Goal: Task Accomplishment & Management: Use online tool/utility

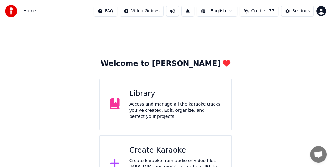
click at [163, 108] on div "Access and manage all the karaoke tracks you’ve created. Edit, organize, and pe…" at bounding box center [175, 110] width 92 height 18
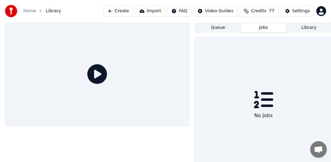
click at [260, 28] on button "Jobs" at bounding box center [263, 27] width 45 height 9
click at [263, 94] on icon at bounding box center [264, 100] width 20 height 20
click at [268, 118] on div "No Jobs" at bounding box center [263, 115] width 23 height 12
click at [303, 28] on button "Library" at bounding box center [308, 27] width 45 height 9
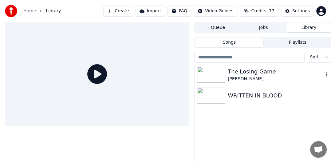
click at [239, 74] on div "The Losing Game" at bounding box center [276, 71] width 96 height 9
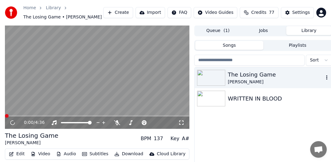
click at [327, 78] on icon "button" at bounding box center [326, 77] width 1 height 4
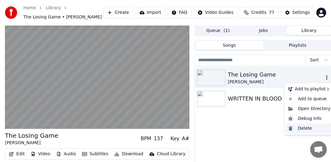
click at [306, 129] on div "Delete" at bounding box center [309, 129] width 47 height 10
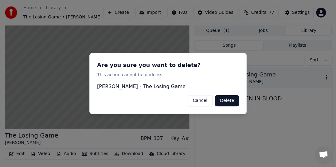
click at [202, 100] on button "Cancel" at bounding box center [200, 100] width 25 height 11
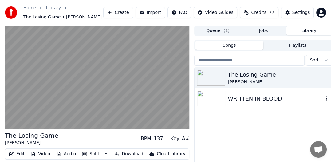
click at [261, 98] on div "WRITTEN IN BLOOD" at bounding box center [276, 98] width 96 height 9
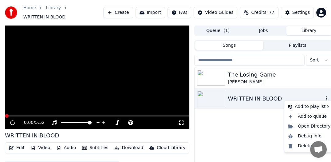
click at [328, 96] on icon "button" at bounding box center [327, 98] width 6 height 5
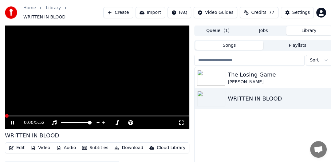
click at [71, 111] on video at bounding box center [97, 77] width 184 height 104
click at [37, 109] on video at bounding box center [97, 77] width 184 height 104
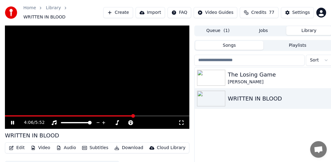
click at [134, 115] on span at bounding box center [97, 115] width 184 height 1
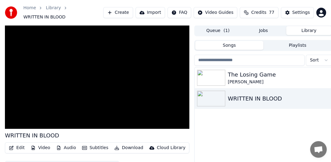
click at [312, 27] on button "Library" at bounding box center [308, 30] width 45 height 9
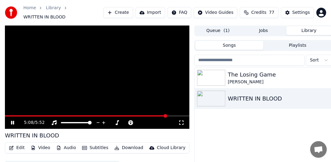
click at [100, 64] on video at bounding box center [97, 77] width 184 height 104
click at [308, 27] on button "Library" at bounding box center [308, 30] width 45 height 9
click at [265, 27] on button "Jobs" at bounding box center [263, 30] width 45 height 9
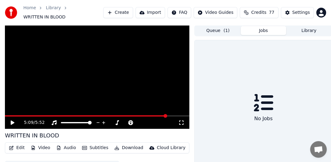
click at [262, 100] on icon at bounding box center [264, 103] width 20 height 20
click at [261, 121] on div "No Jobs" at bounding box center [263, 118] width 23 height 12
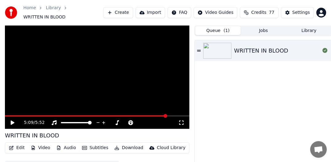
click at [216, 27] on button "Queue ( 1 )" at bounding box center [217, 30] width 45 height 9
click at [314, 26] on button "Library" at bounding box center [308, 30] width 45 height 9
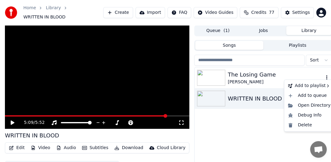
click at [326, 75] on icon "button" at bounding box center [327, 77] width 6 height 5
click at [308, 125] on div "Delete" at bounding box center [309, 125] width 47 height 10
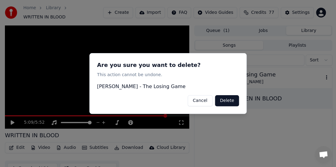
click at [230, 100] on button "Delete" at bounding box center [227, 100] width 24 height 11
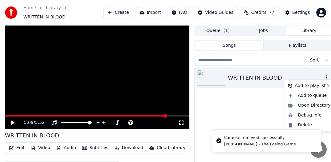
click at [328, 75] on icon "button" at bounding box center [327, 77] width 6 height 5
click at [297, 123] on div "Delete" at bounding box center [309, 125] width 47 height 10
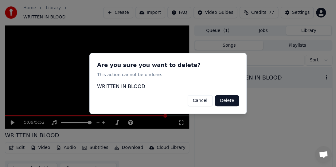
click at [231, 102] on button "Delete" at bounding box center [227, 100] width 24 height 11
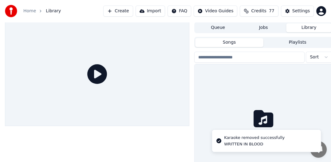
click at [312, 29] on button "Library" at bounding box center [308, 27] width 45 height 9
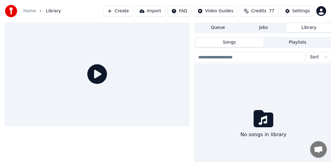
click at [312, 29] on button "Library" at bounding box center [308, 27] width 45 height 9
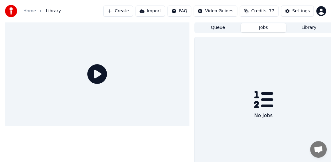
click at [267, 29] on button "Jobs" at bounding box center [263, 27] width 45 height 9
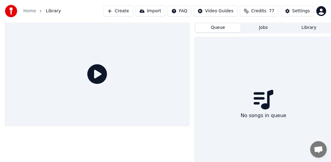
click at [218, 28] on button "Queue" at bounding box center [217, 27] width 45 height 9
click at [128, 10] on button "Create" at bounding box center [118, 11] width 30 height 11
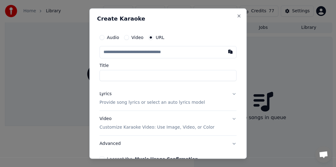
click at [138, 54] on input "text" at bounding box center [168, 52] width 137 height 12
click at [224, 51] on button "button" at bounding box center [230, 51] width 12 height 11
type input "**********"
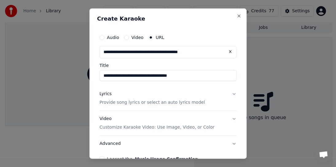
type input "**********"
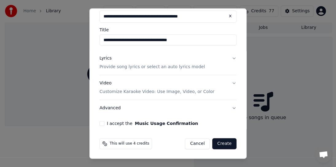
scroll to position [36, 0]
click at [182, 66] on p "Provide song lyrics or select an auto lyrics model" at bounding box center [152, 67] width 105 height 6
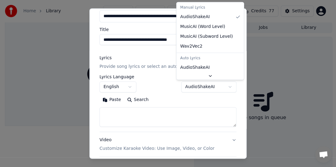
click at [188, 85] on body "Home Library Create Import FAQ Video Guides Credits 77 Settings Queue Jobs Libr…" at bounding box center [165, 83] width 331 height 167
click at [205, 86] on body "Home Library Create Import FAQ Video Guides Credits 77 Settings Queue Jobs Libr…" at bounding box center [165, 83] width 331 height 167
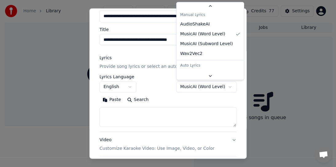
scroll to position [17, 0]
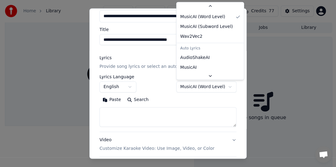
select select "**********"
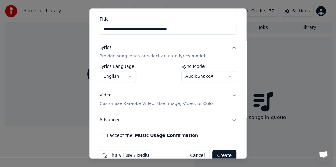
scroll to position [59, 0]
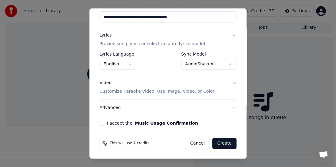
click at [186, 90] on p "Customize Karaoke Video: Use Image, Video, or Color" at bounding box center [157, 92] width 115 height 6
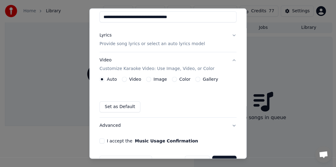
click at [159, 79] on label "Image" at bounding box center [161, 79] width 14 height 4
click at [151, 79] on button "Image" at bounding box center [148, 79] width 5 height 5
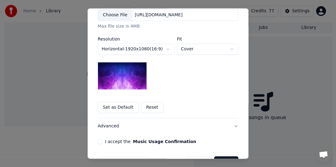
scroll to position [151, 0]
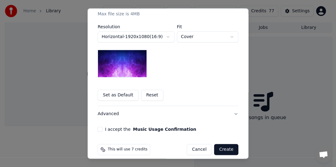
click at [143, 96] on button "Reset" at bounding box center [152, 95] width 22 height 11
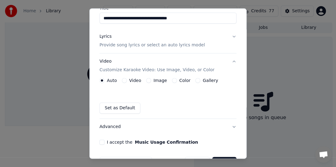
scroll to position [46, 0]
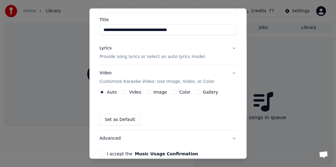
click at [155, 92] on label "Image" at bounding box center [161, 92] width 14 height 4
click at [151, 92] on button "Image" at bounding box center [148, 92] width 5 height 5
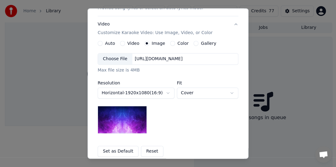
scroll to position [65, 0]
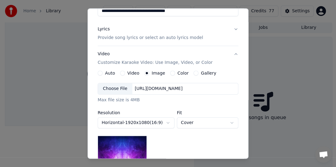
click at [108, 112] on label "Resolution" at bounding box center [136, 113] width 77 height 4
click at [192, 124] on body "Home Library Create Import FAQ Video Guides Credits 77 Settings Queue Jobs Libr…" at bounding box center [165, 83] width 331 height 167
select select "****"
click at [204, 75] on label "Gallery" at bounding box center [208, 73] width 15 height 4
click at [199, 75] on button "Gallery" at bounding box center [196, 73] width 5 height 5
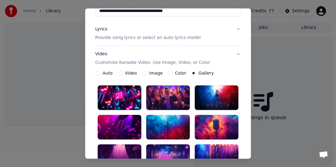
click at [154, 72] on label "Image" at bounding box center [156, 73] width 14 height 4
click at [147, 72] on button "Image" at bounding box center [144, 73] width 5 height 5
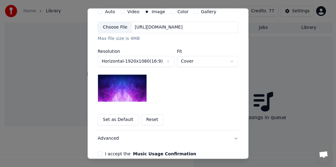
scroll to position [157, 0]
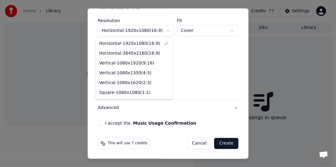
click at [167, 31] on body "Home Library Create Import FAQ Video Guides Credits 77 Settings Queue Jobs Libr…" at bounding box center [165, 83] width 331 height 167
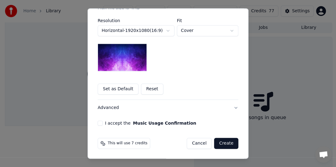
click at [167, 31] on body "Home Library Create Import FAQ Video Guides Credits 77 Settings Queue Jobs Libr…" at bounding box center [165, 83] width 331 height 167
click at [232, 32] on body "Home Library Create Import FAQ Video Guides Credits 77 Settings Queue Jobs Libr…" at bounding box center [165, 83] width 331 height 167
select select "****"
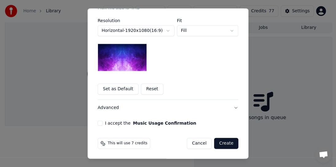
click at [144, 87] on button "Reset" at bounding box center [152, 89] width 22 height 11
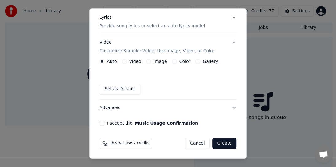
click at [165, 51] on p "Customize Karaoke Video: Use Image, Video, or Color" at bounding box center [157, 51] width 115 height 6
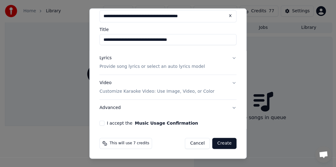
scroll to position [36, 0]
click at [140, 66] on p "Provide song lyrics or select an auto lyrics model" at bounding box center [152, 67] width 105 height 6
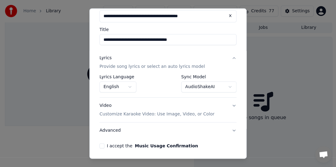
click at [194, 76] on label "Sync Model" at bounding box center [208, 77] width 55 height 4
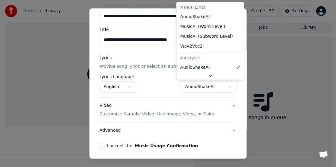
click at [194, 88] on body "Home Library Create Import FAQ Video Guides Credits 77 Settings Queue Jobs Libr…" at bounding box center [165, 83] width 331 height 167
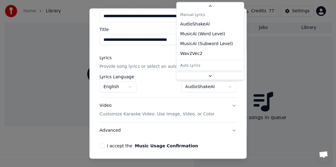
scroll to position [17, 0]
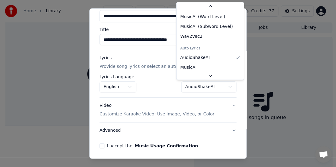
select select "**********"
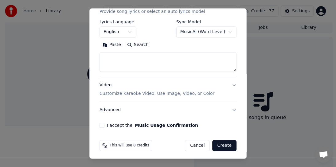
scroll to position [93, 0]
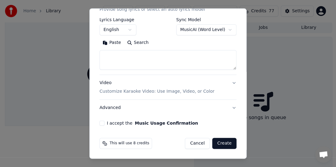
click at [103, 119] on div "**********" at bounding box center [168, 32] width 142 height 192
click at [105, 123] on div "I accept the Music Usage Confirmation" at bounding box center [168, 123] width 137 height 5
click at [100, 121] on button "I accept the Music Usage Confirmation" at bounding box center [102, 123] width 5 height 5
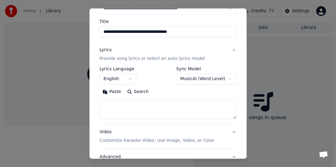
scroll to position [32, 0]
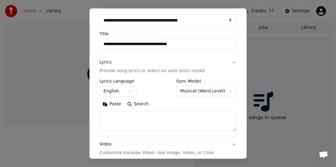
click at [122, 71] on p "Provide song lyrics or select an auto lyrics model" at bounding box center [152, 71] width 105 height 6
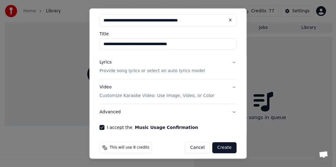
click at [114, 113] on button "Advanced" at bounding box center [168, 112] width 137 height 16
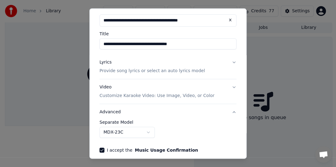
scroll to position [59, 0]
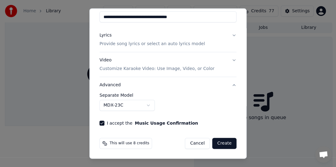
click at [113, 85] on button "Advanced" at bounding box center [168, 85] width 137 height 16
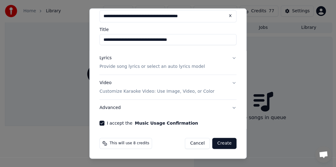
scroll to position [36, 0]
click at [113, 109] on button "Advanced" at bounding box center [168, 108] width 137 height 16
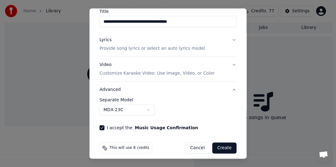
scroll to position [59, 0]
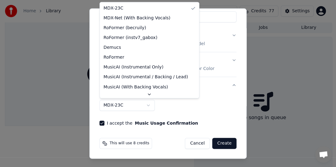
click at [112, 105] on body "Home Library Create Import FAQ Video Guides Credits 77 Settings Queue Jobs Libr…" at bounding box center [165, 83] width 331 height 167
select select "**********"
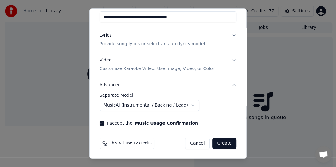
click at [107, 85] on button "Advanced" at bounding box center [168, 85] width 137 height 16
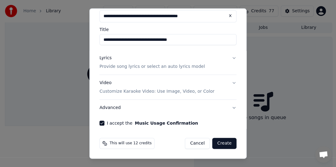
click at [132, 90] on p "Customize Karaoke Video: Use Image, Video, or Color" at bounding box center [157, 92] width 115 height 6
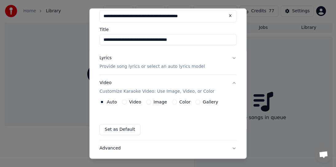
click at [205, 101] on label "Gallery" at bounding box center [210, 102] width 15 height 4
click at [200, 101] on button "Gallery" at bounding box center [197, 102] width 5 height 5
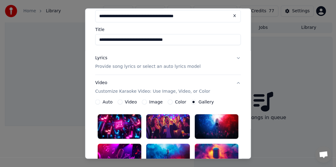
click at [154, 100] on label "Image" at bounding box center [156, 102] width 14 height 4
click at [147, 100] on button "Image" at bounding box center [144, 102] width 5 height 5
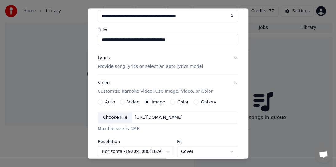
scroll to position [67, 0]
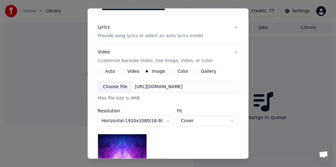
click at [135, 90] on div "Choose File [URL][DOMAIN_NAME]" at bounding box center [168, 87] width 141 height 12
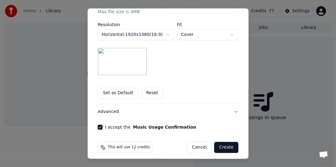
scroll to position [157, 0]
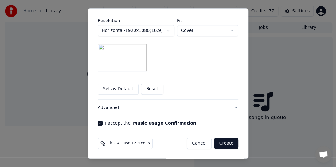
click at [220, 141] on button "Create" at bounding box center [226, 143] width 24 height 11
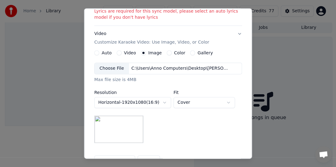
scroll to position [108, 0]
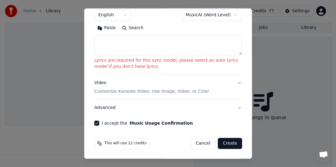
click at [167, 90] on p "Customize Karaoke Video: Use Image, Video, or Color" at bounding box center [151, 92] width 115 height 6
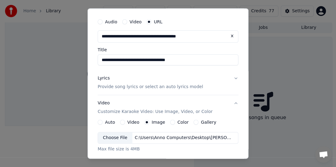
scroll to position [0, 0]
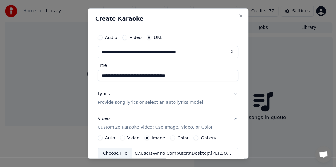
click at [233, 95] on button "Lyrics Provide song lyrics or select an auto lyrics model" at bounding box center [168, 98] width 141 height 25
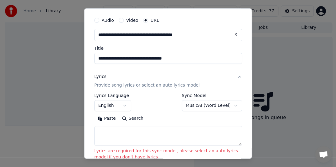
scroll to position [31, 0]
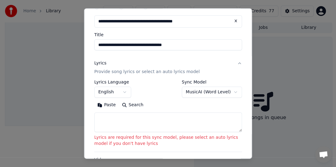
click at [196, 81] on label "Sync Model" at bounding box center [212, 82] width 60 height 4
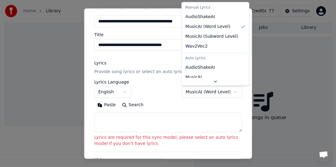
click at [195, 91] on body "Home Library Create Import FAQ Video Guides Credits 77 Settings Queue Jobs Libr…" at bounding box center [165, 83] width 331 height 167
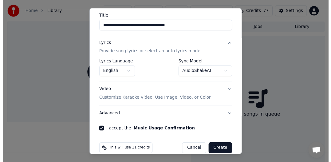
scroll to position [59, 0]
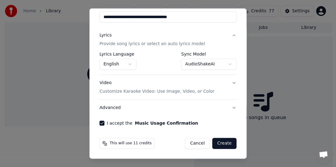
click at [224, 143] on button "Create" at bounding box center [224, 143] width 24 height 11
select select "**********"
select select
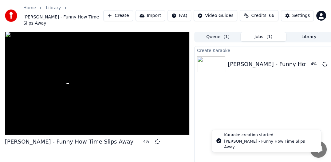
click at [243, 138] on div "Karaoke creation started" at bounding box center [270, 135] width 92 height 6
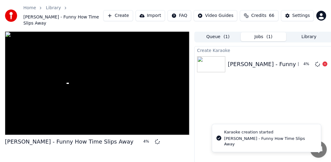
click at [274, 60] on div "[PERSON_NAME] - Funny How Time Slips Away" at bounding box center [292, 64] width 128 height 9
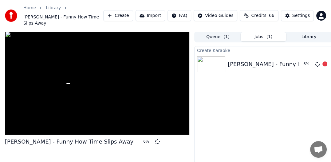
click at [274, 60] on div "[PERSON_NAME] - Funny How Time Slips Away" at bounding box center [292, 64] width 128 height 9
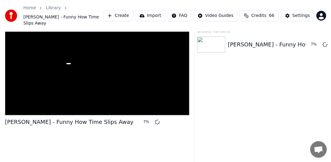
scroll to position [0, 0]
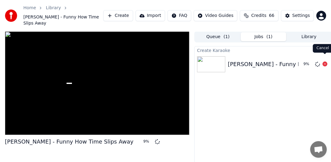
click at [325, 61] on icon at bounding box center [324, 63] width 5 height 5
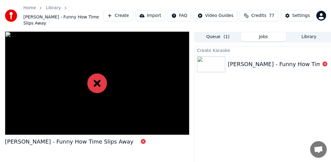
click at [219, 32] on button "Queue ( 1 )" at bounding box center [217, 36] width 45 height 9
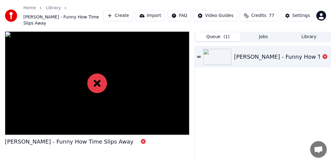
click at [252, 53] on div "[PERSON_NAME] - Funny How Time Slips Away" at bounding box center [298, 57] width 128 height 9
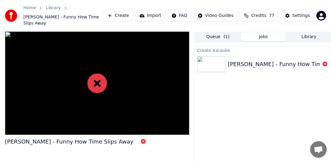
click at [267, 32] on button "Jobs" at bounding box center [263, 36] width 45 height 9
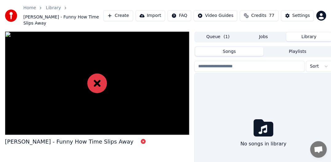
click at [314, 32] on button "Library" at bounding box center [308, 36] width 45 height 9
click at [225, 47] on button "Songs" at bounding box center [229, 51] width 68 height 9
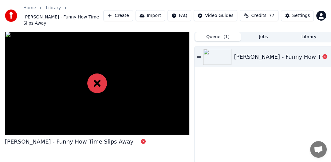
click at [215, 32] on button "Queue ( 1 )" at bounding box center [217, 36] width 45 height 9
click at [31, 9] on link "Home" at bounding box center [29, 8] width 13 height 6
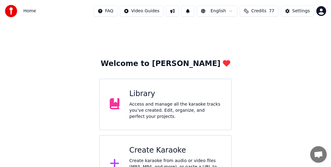
click at [143, 150] on div "Create Karaoke" at bounding box center [175, 151] width 92 height 10
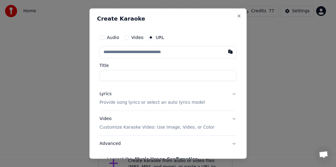
click at [126, 54] on input "text" at bounding box center [168, 52] width 137 height 12
click at [139, 37] on label "Video" at bounding box center [138, 37] width 12 height 4
click at [129, 37] on button "Video" at bounding box center [126, 37] width 5 height 5
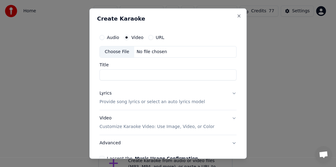
click at [160, 37] on label "URL" at bounding box center [160, 37] width 9 height 4
click at [153, 37] on button "URL" at bounding box center [150, 37] width 5 height 5
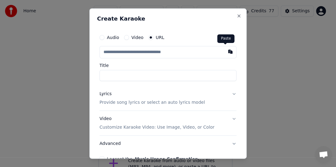
click at [224, 52] on button "button" at bounding box center [230, 51] width 12 height 11
type input "**********"
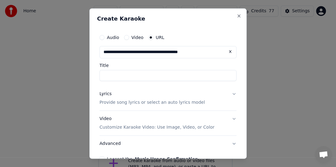
type input "**********"
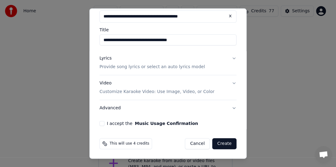
scroll to position [36, 0]
click at [170, 67] on p "Provide song lyrics or select an auto lyrics model" at bounding box center [152, 67] width 105 height 6
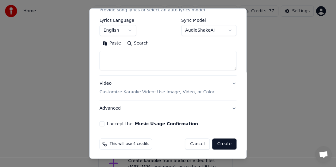
scroll to position [93, 0]
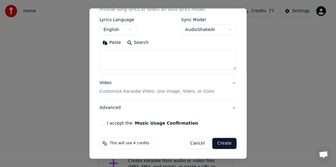
click at [146, 91] on p "Customize Karaoke Video: Use Image, Video, or Color" at bounding box center [157, 92] width 115 height 6
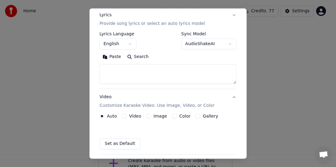
scroll to position [77, 0]
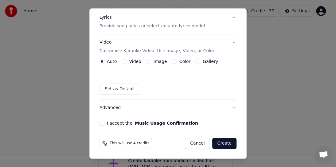
click at [162, 62] on label "Image" at bounding box center [161, 61] width 14 height 4
click at [151, 62] on button "Image" at bounding box center [148, 61] width 5 height 5
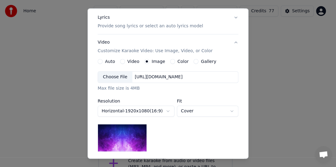
click at [201, 60] on label "Gallery" at bounding box center [208, 61] width 15 height 4
click at [199, 60] on button "Gallery" at bounding box center [196, 61] width 5 height 5
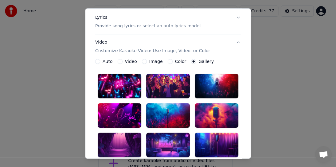
click at [109, 61] on div "Auto Video Image Color Gallery" at bounding box center [154, 61] width 119 height 5
click at [149, 61] on label "Image" at bounding box center [156, 61] width 14 height 4
click at [147, 61] on button "Image" at bounding box center [144, 61] width 5 height 5
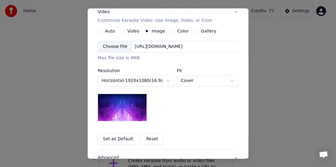
scroll to position [138, 0]
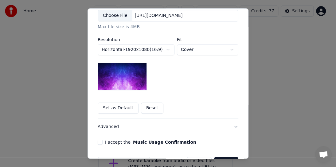
click at [182, 50] on body "Home FAQ Video Guides English Credits 77 Settings Welcome to Youka Library Acce…" at bounding box center [165, 96] width 331 height 193
click at [194, 50] on body "Home FAQ Video Guides English Credits 77 Settings Welcome to Youka Library Acce…" at bounding box center [165, 96] width 331 height 193
select select "****"
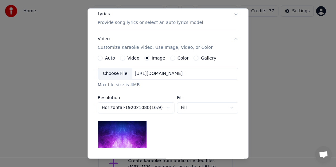
scroll to position [77, 0]
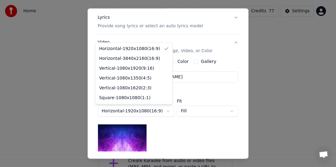
click at [138, 111] on body "Home FAQ Video Guides English Credits 77 Settings Welcome to Youka Library Acce…" at bounding box center [165, 96] width 331 height 193
click at [162, 109] on body "Home FAQ Video Guides English Credits 77 Settings Welcome to Youka Library Acce…" at bounding box center [165, 96] width 331 height 193
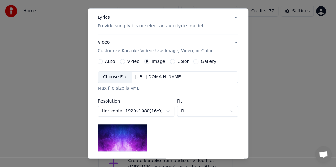
click at [120, 53] on p "Customize Karaoke Video: Use Image, Video, or Color" at bounding box center [155, 51] width 115 height 6
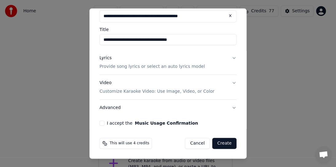
click at [171, 67] on p "Provide song lyrics or select an auto lyrics model" at bounding box center [152, 67] width 105 height 6
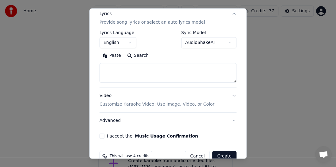
scroll to position [93, 0]
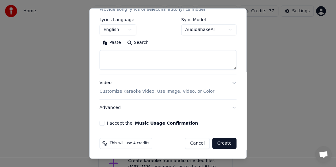
click at [103, 124] on button "I accept the Music Usage Confirmation" at bounding box center [102, 123] width 5 height 5
click at [157, 92] on p "Customize Karaoke Video: Use Image, Video, or Color" at bounding box center [157, 92] width 115 height 6
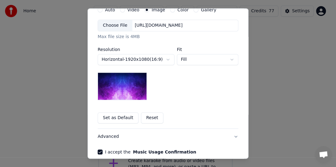
scroll to position [155, 0]
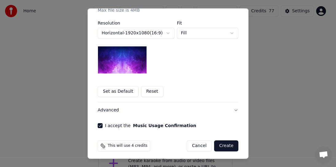
click at [145, 92] on button "Reset" at bounding box center [152, 91] width 22 height 11
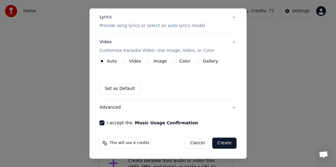
scroll to position [77, 0]
click at [206, 60] on label "Gallery" at bounding box center [210, 61] width 15 height 4
click at [200, 60] on button "Gallery" at bounding box center [197, 61] width 5 height 5
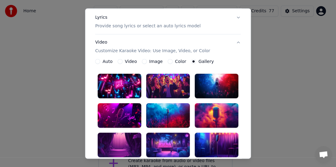
click at [154, 61] on label "Image" at bounding box center [156, 61] width 14 height 4
click at [147, 61] on button "Image" at bounding box center [144, 61] width 5 height 5
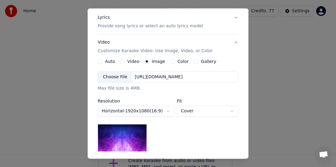
click at [152, 78] on div "[URL][DOMAIN_NAME]" at bounding box center [158, 77] width 53 height 6
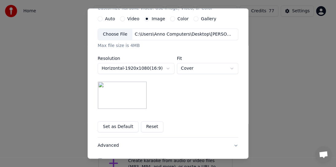
scroll to position [157, 0]
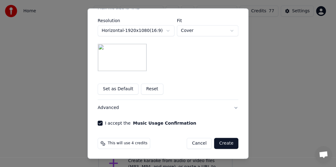
click at [122, 89] on button "Set as Default" at bounding box center [118, 89] width 41 height 11
click at [122, 88] on button "Set as Default" at bounding box center [118, 89] width 41 height 11
click at [112, 89] on button "Set as Default" at bounding box center [118, 89] width 41 height 11
click at [221, 143] on button "Create" at bounding box center [226, 143] width 24 height 11
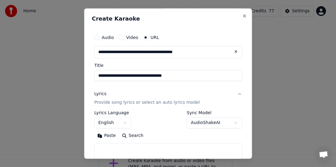
scroll to position [0, 0]
click at [153, 39] on label "URL" at bounding box center [155, 37] width 9 height 4
click at [148, 39] on button "URL" at bounding box center [145, 37] width 5 height 5
click at [156, 103] on p "Provide song lyrics or select an auto lyrics model" at bounding box center [146, 103] width 105 height 6
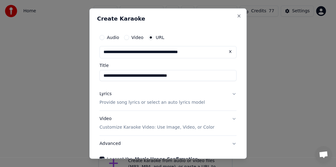
click at [228, 93] on button "Lyrics Provide song lyrics or select an auto lyrics model" at bounding box center [168, 98] width 137 height 25
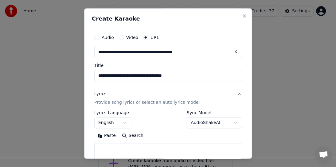
click at [200, 114] on label "Sync Model" at bounding box center [214, 113] width 55 height 4
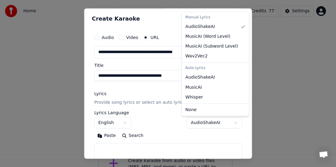
click at [195, 121] on body "Home FAQ Video Guides English Credits 77 Settings Welcome to Youka Library Acce…" at bounding box center [165, 96] width 331 height 193
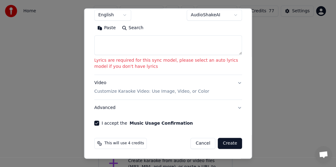
scroll to position [77, 0]
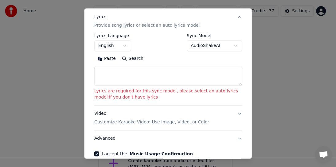
click at [147, 122] on p "Customize Karaoke Video: Use Image, Video, or Color" at bounding box center [151, 122] width 115 height 6
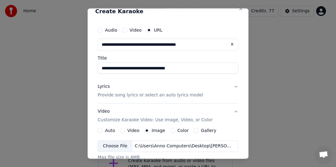
scroll to position [0, 0]
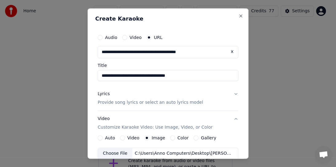
click at [160, 102] on p "Provide song lyrics or select an auto lyrics model" at bounding box center [150, 103] width 105 height 6
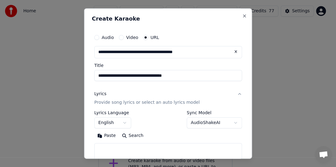
click at [103, 111] on label "Lyrics Language" at bounding box center [112, 113] width 37 height 4
click at [197, 112] on label "Sync Model" at bounding box center [214, 113] width 55 height 4
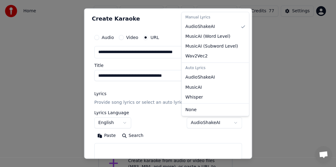
click at [193, 122] on body "Home FAQ Video Guides English Credits 77 Settings Welcome to Youka Library Acce…" at bounding box center [165, 96] width 331 height 193
click at [198, 69] on div "Auto Lyrics" at bounding box center [215, 68] width 65 height 9
select select "**********"
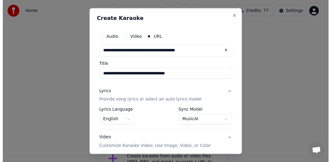
scroll to position [59, 0]
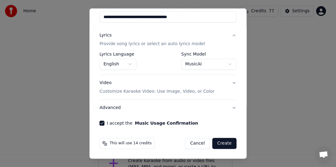
click at [216, 141] on button "Create" at bounding box center [224, 143] width 24 height 11
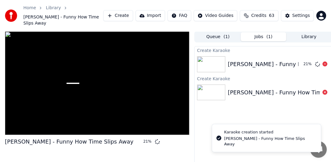
click at [269, 60] on div "[PERSON_NAME] - Funny How Time Slips Away" at bounding box center [292, 64] width 128 height 9
click at [270, 61] on div "[PERSON_NAME] - Funny How Time Slips Away" at bounding box center [292, 64] width 128 height 9
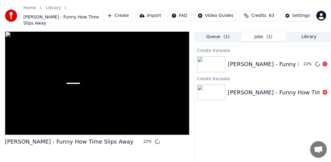
click at [271, 61] on div "[PERSON_NAME] - Funny How Time Slips Away" at bounding box center [292, 64] width 128 height 9
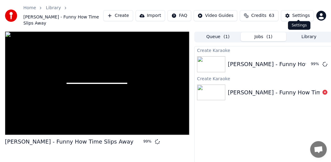
click at [296, 13] on div "Settings" at bounding box center [301, 16] width 18 height 6
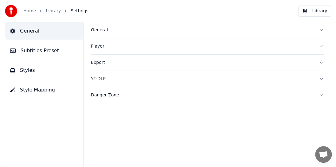
click at [30, 13] on link "Home" at bounding box center [29, 11] width 13 height 6
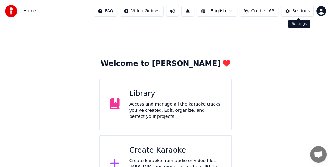
click at [295, 10] on div "Settings" at bounding box center [301, 11] width 18 height 6
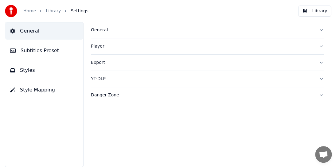
click at [101, 31] on div "General" at bounding box center [202, 30] width 223 height 6
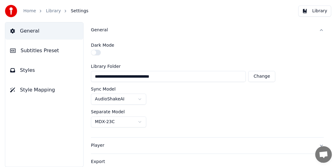
click at [79, 12] on span "Settings" at bounding box center [80, 11] width 18 height 6
click at [56, 12] on link "Library" at bounding box center [53, 11] width 15 height 6
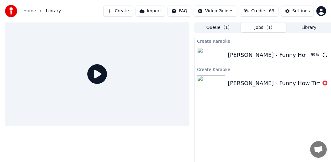
click at [262, 10] on span "Credits" at bounding box center [258, 11] width 15 height 6
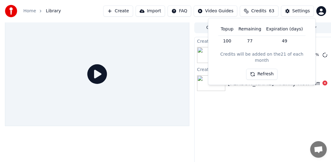
click at [290, 55] on div "Credits will be added on the 21 of each month" at bounding box center [261, 58] width 97 height 12
click at [253, 69] on button "Refresh" at bounding box center [262, 74] width 32 height 11
click at [232, 54] on div "Credits will be added on the 21 of each month" at bounding box center [261, 58] width 97 height 12
click at [294, 11] on div "Settings" at bounding box center [301, 11] width 18 height 6
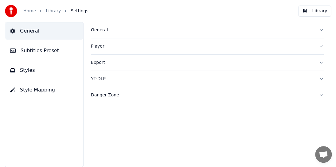
click at [30, 13] on link "Home" at bounding box center [29, 11] width 13 height 6
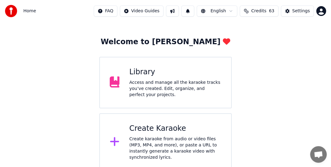
scroll to position [23, 0]
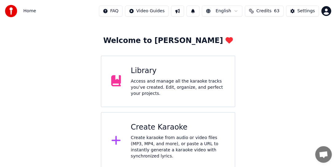
click at [122, 11] on html "Home FAQ Video Guides English Credits 63 Settings Welcome to Youka Library Acce…" at bounding box center [168, 73] width 336 height 193
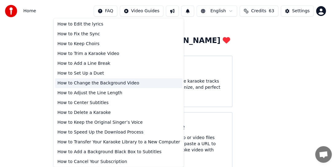
click at [107, 82] on div "How to Change the Background Video" at bounding box center [119, 83] width 128 height 10
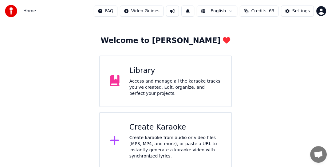
click at [264, 11] on span "Credits" at bounding box center [258, 11] width 15 height 6
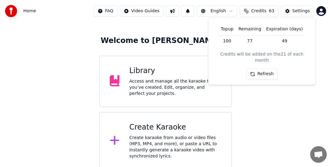
click at [253, 37] on td "77" at bounding box center [250, 40] width 28 height 11
click at [283, 40] on td "49" at bounding box center [284, 40] width 41 height 11
click at [262, 69] on button "Refresh" at bounding box center [262, 74] width 32 height 11
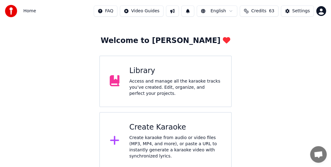
click at [146, 129] on div "Create Karaoke" at bounding box center [175, 128] width 92 height 10
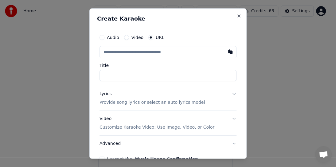
click at [114, 52] on input "text" at bounding box center [168, 52] width 137 height 12
click at [135, 52] on input "text" at bounding box center [168, 52] width 137 height 12
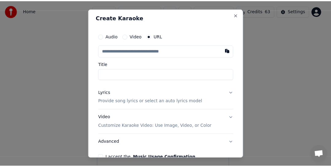
scroll to position [0, 0]
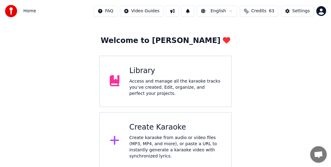
click at [146, 74] on div "Library" at bounding box center [175, 71] width 92 height 10
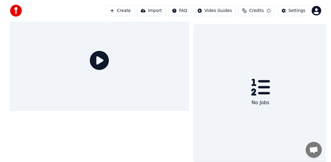
scroll to position [17, 0]
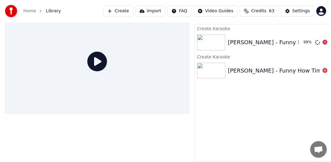
click at [232, 38] on div "[PERSON_NAME] - Funny How Time Slips Away" at bounding box center [292, 42] width 128 height 9
click at [326, 40] on icon at bounding box center [324, 42] width 5 height 5
click at [325, 40] on icon at bounding box center [324, 42] width 5 height 5
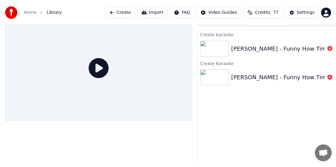
scroll to position [0, 0]
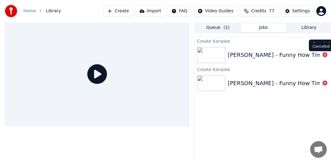
click at [326, 56] on icon at bounding box center [324, 54] width 5 height 5
click at [253, 55] on div "[PERSON_NAME] - Funny How Time Slips Away" at bounding box center [292, 55] width 128 height 9
click at [241, 53] on div "[PERSON_NAME] - Funny How Time Slips Away" at bounding box center [292, 55] width 128 height 9
click at [216, 89] on img at bounding box center [211, 83] width 28 height 16
click at [325, 54] on icon at bounding box center [324, 54] width 5 height 5
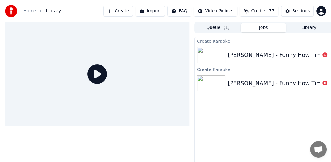
click at [325, 83] on icon at bounding box center [324, 83] width 5 height 5
click at [278, 74] on div "[PERSON_NAME] - Funny How Time Slips Away" at bounding box center [264, 83] width 138 height 21
click at [98, 73] on icon at bounding box center [97, 74] width 20 height 20
click at [28, 10] on link "Home" at bounding box center [29, 11] width 13 height 6
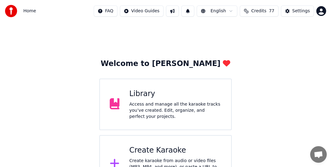
click at [155, 152] on div "Create Karaoke" at bounding box center [175, 151] width 92 height 10
